Goal: Transaction & Acquisition: Purchase product/service

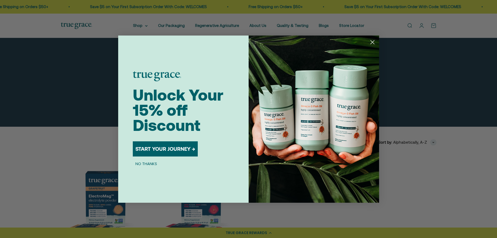
click at [376, 43] on circle "Close dialog" at bounding box center [372, 42] width 9 height 9
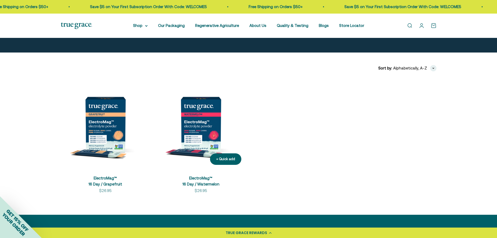
scroll to position [78, 0]
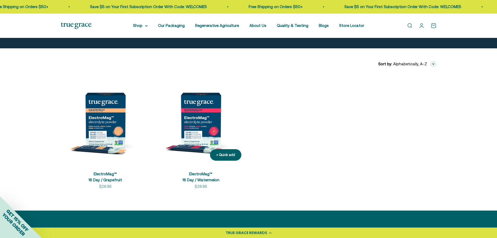
click at [209, 120] on img at bounding box center [200, 119] width 89 height 89
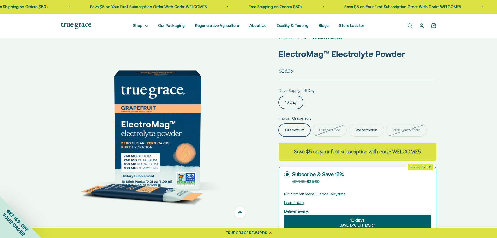
scroll to position [78, 0]
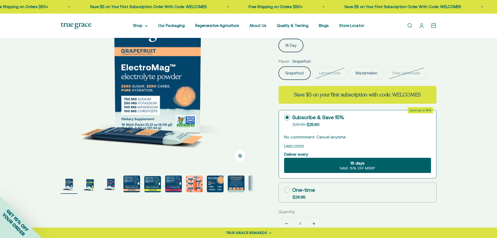
click at [128, 182] on img "Go to item 4" at bounding box center [131, 183] width 17 height 17
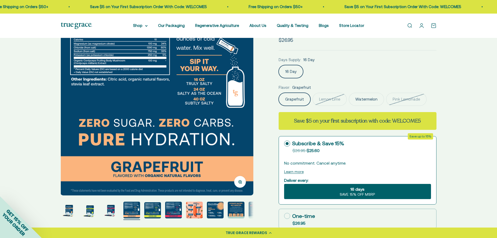
scroll to position [0, 0]
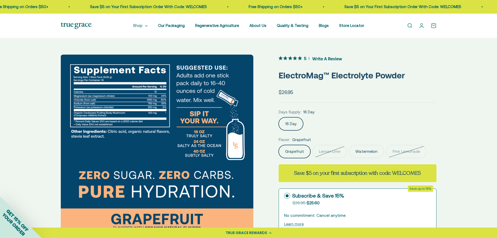
click at [148, 24] on summary "Shop" at bounding box center [140, 25] width 15 height 6
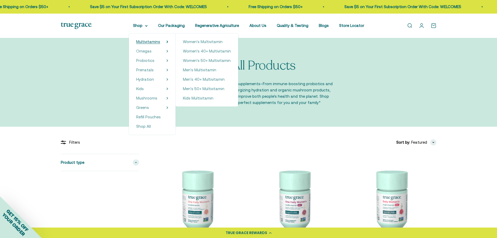
click at [151, 42] on span "Multivitamins" at bounding box center [148, 41] width 24 height 4
